Goal: Task Accomplishment & Management: Use online tool/utility

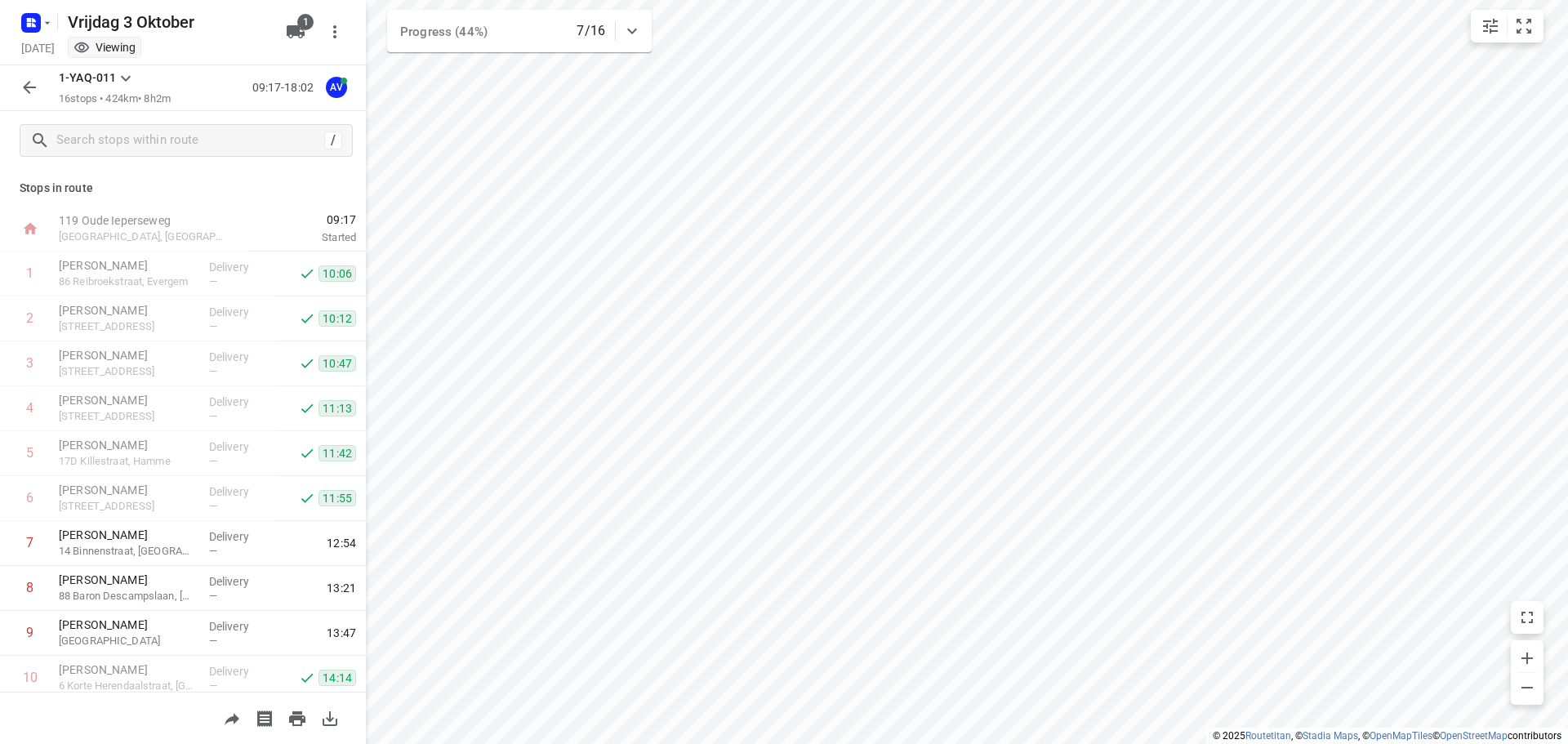
scroll to position [324, 0]
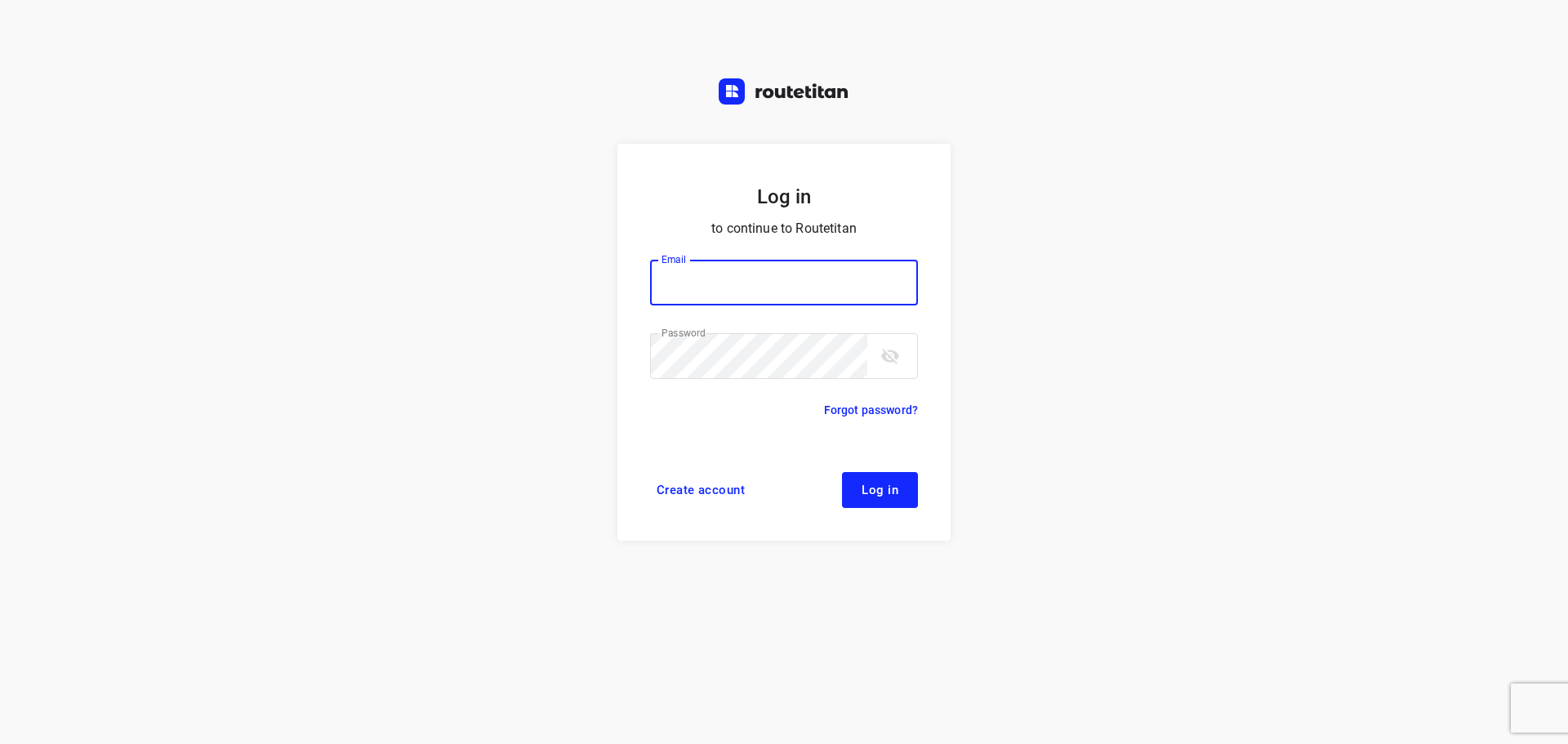
type input "didier@areco.be"
click at [859, 497] on button "Log in" at bounding box center [879, 490] width 76 height 36
